Goal: Information Seeking & Learning: Learn about a topic

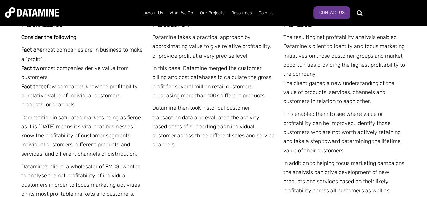
scroll to position [1137, 0]
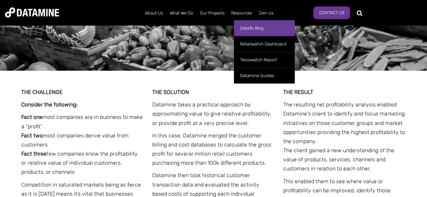
click at [243, 28] on link "Datafix Blog" at bounding box center [264, 28] width 61 height 16
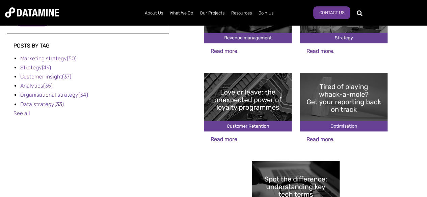
scroll to position [304, 0]
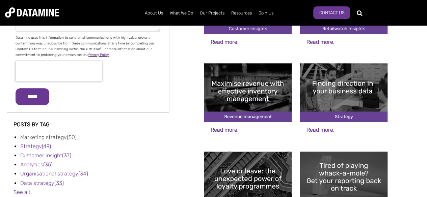
click at [38, 136] on link "Marketing strategy (50)" at bounding box center [48, 137] width 56 height 6
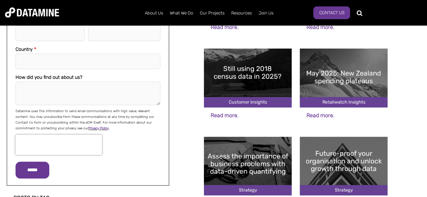
scroll to position [270, 0]
